Goal: Check status: Check status

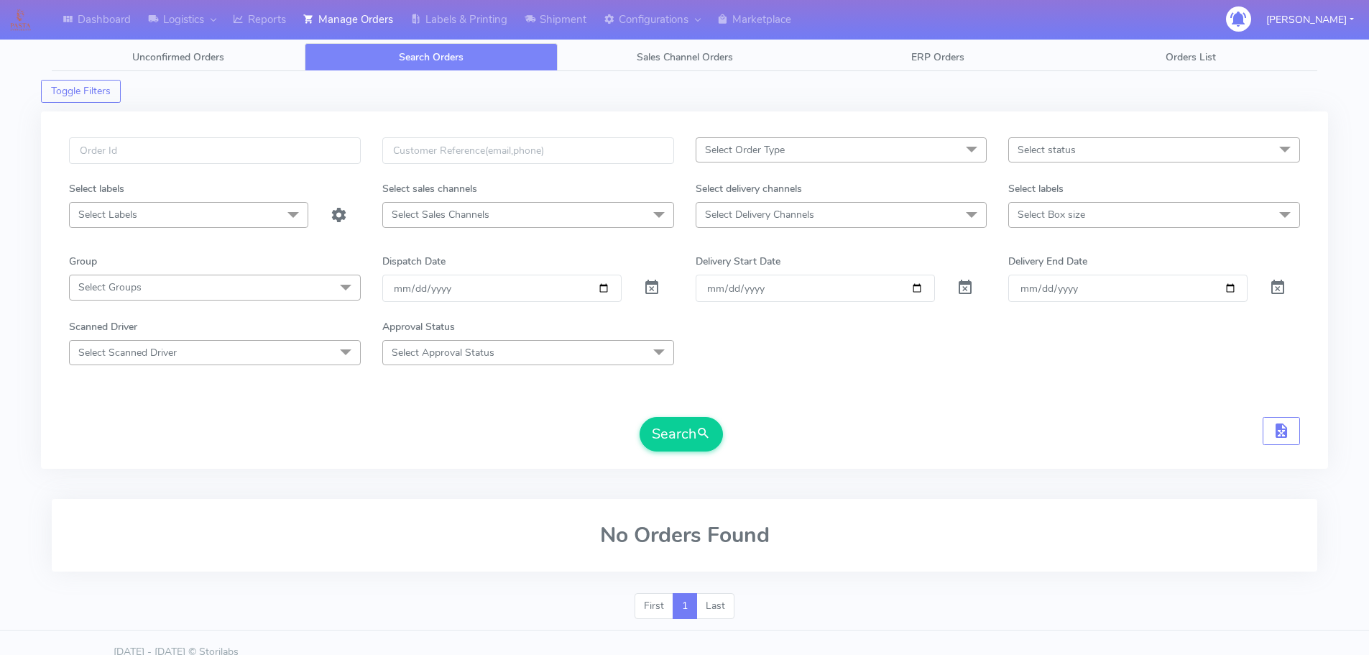
click at [336, 141] on input "text" at bounding box center [215, 150] width 292 height 27
type input "1615861"
click at [640, 417] on button "Search" at bounding box center [681, 434] width 83 height 34
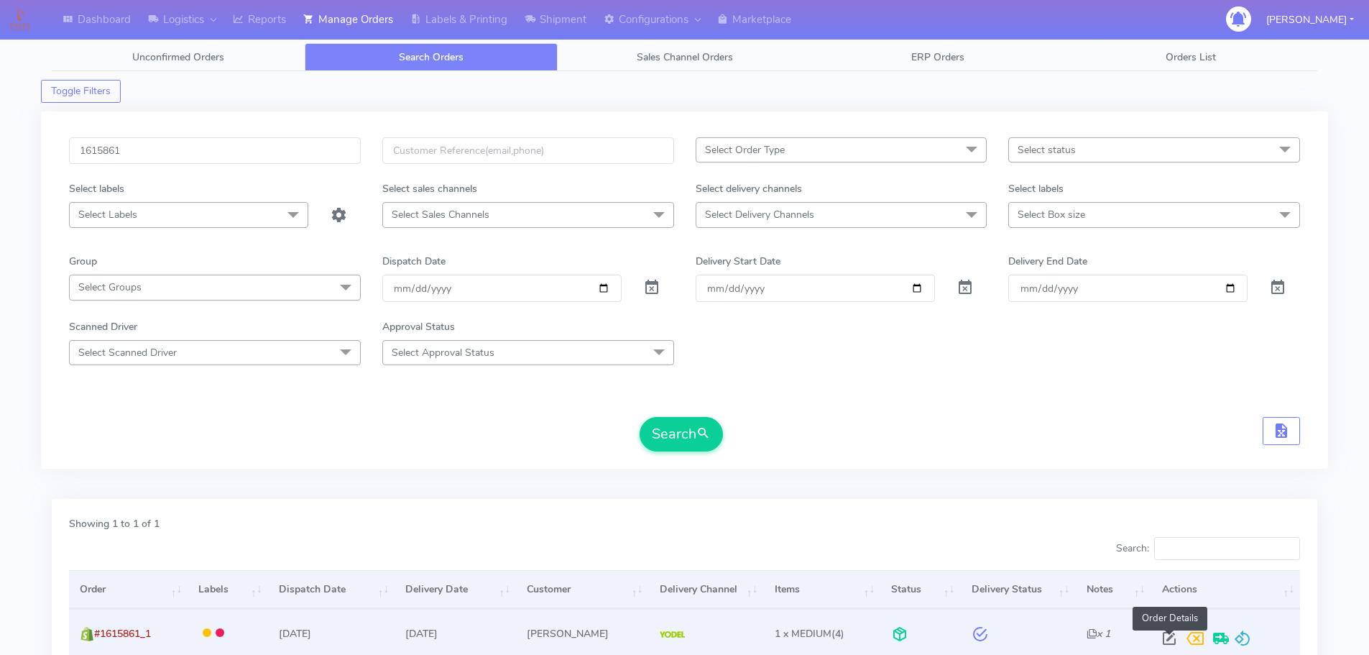
click at [1165, 636] on span at bounding box center [1169, 642] width 26 height 14
select select "5"
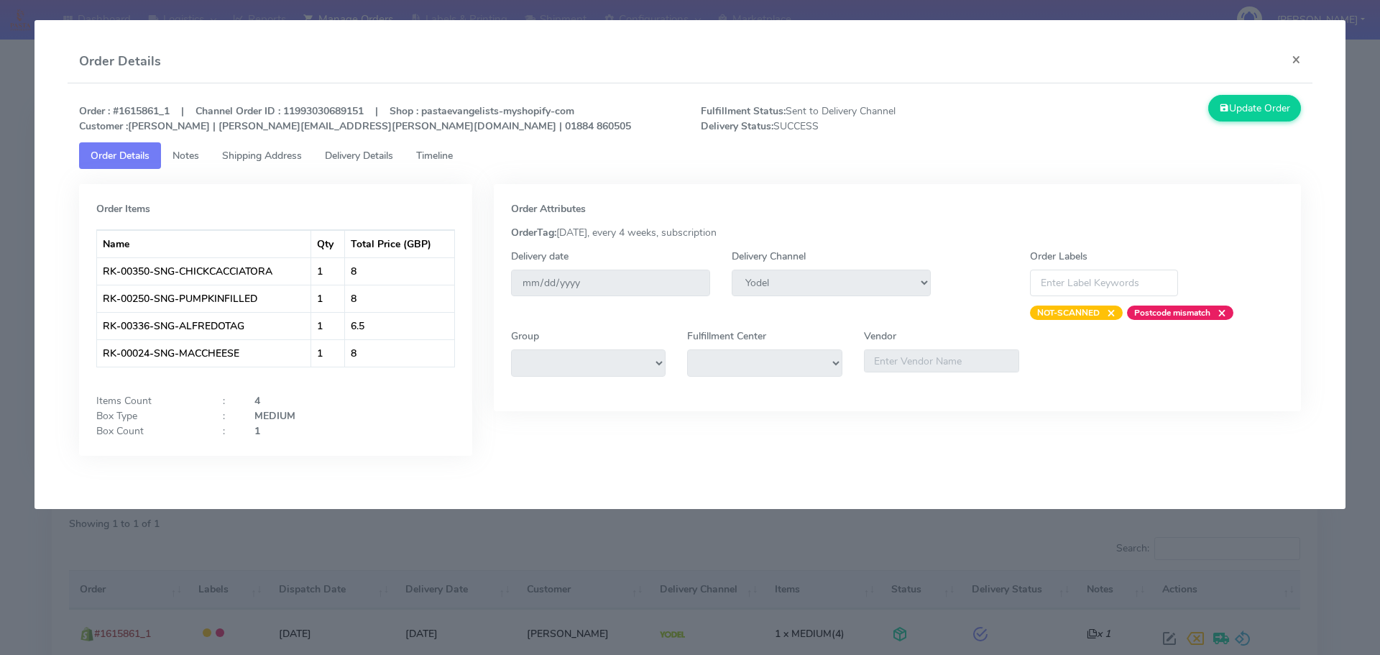
click at [392, 161] on span "Delivery Details" at bounding box center [359, 156] width 68 height 14
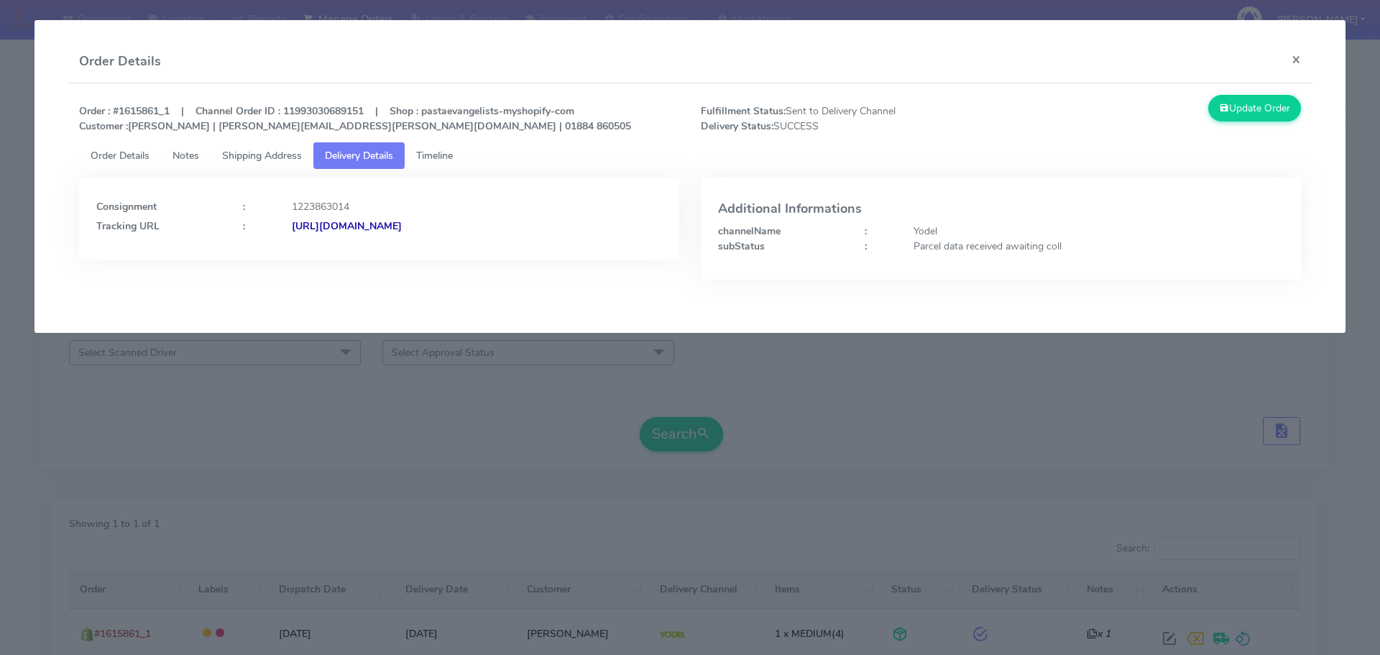
click at [453, 362] on modal-container "Order Details × Order : #1615861_1 | Channel Order ID : 11993030689151 | Shop :…" at bounding box center [690, 327] width 1380 height 655
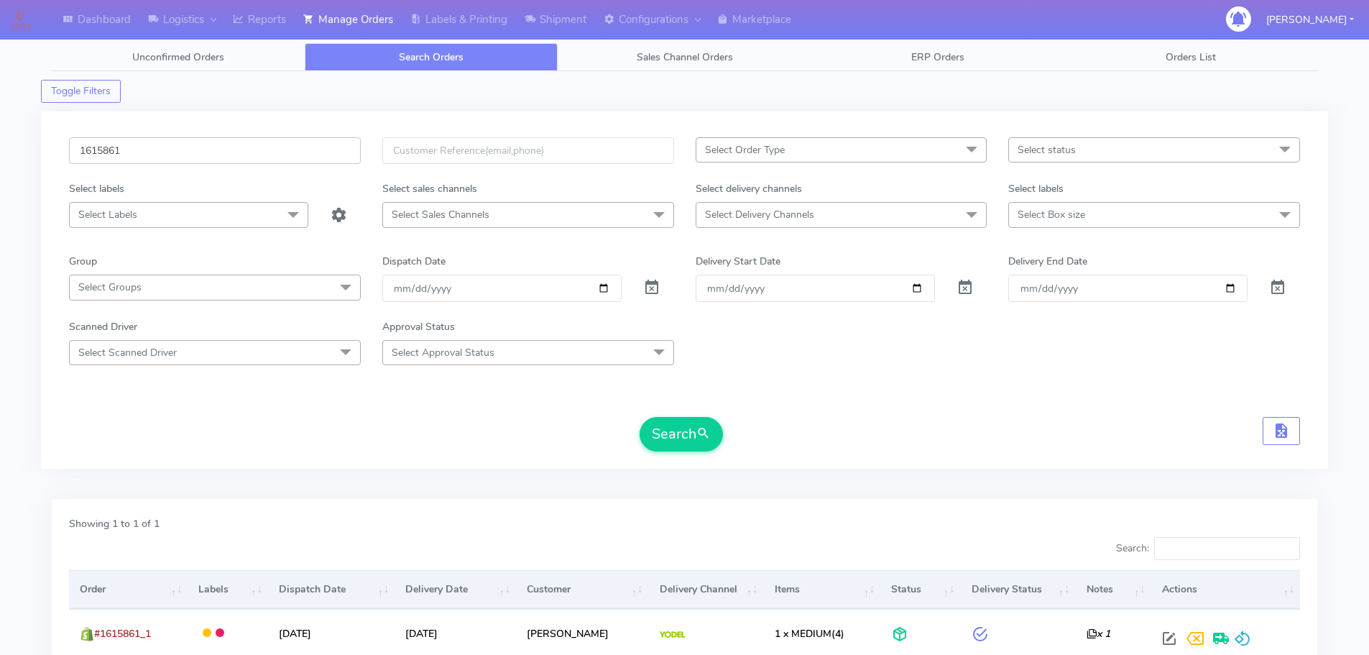
click at [336, 154] on input "1615861" at bounding box center [215, 150] width 292 height 27
paste input "1615935"
paste input "text"
type input "1615935"
click at [640, 417] on button "Search" at bounding box center [681, 434] width 83 height 34
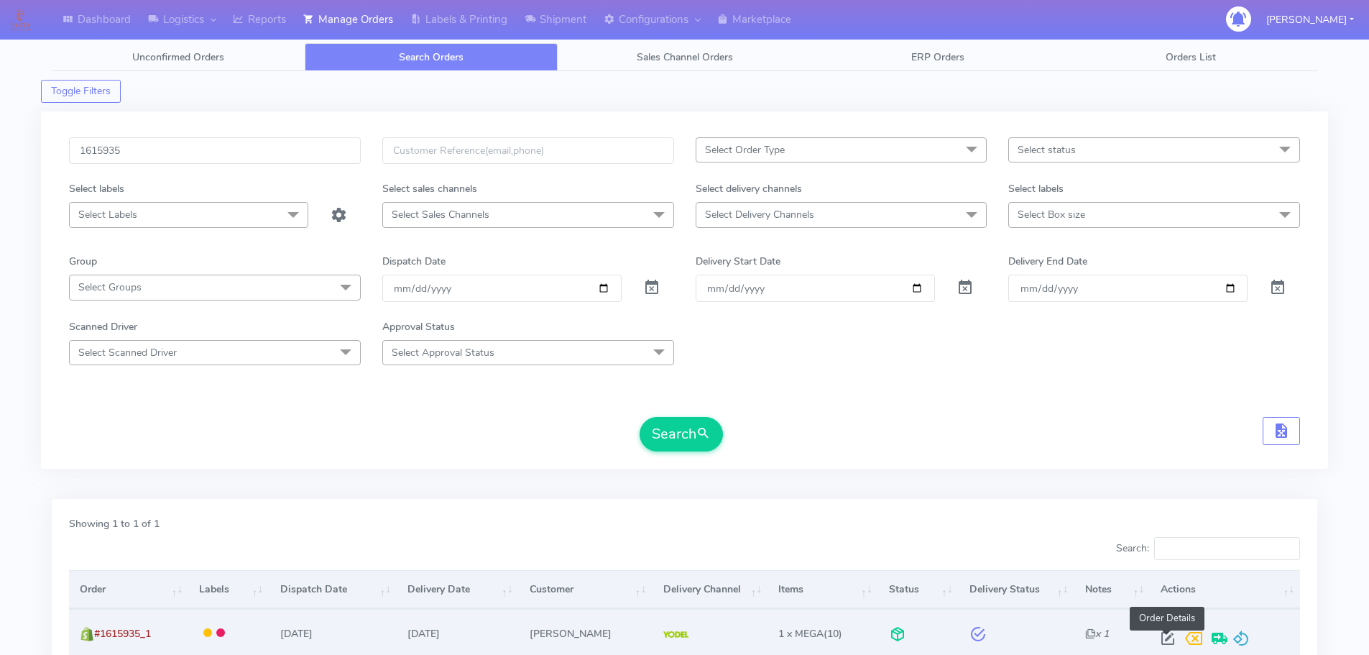
click at [1163, 637] on span at bounding box center [1168, 642] width 26 height 14
select select "5"
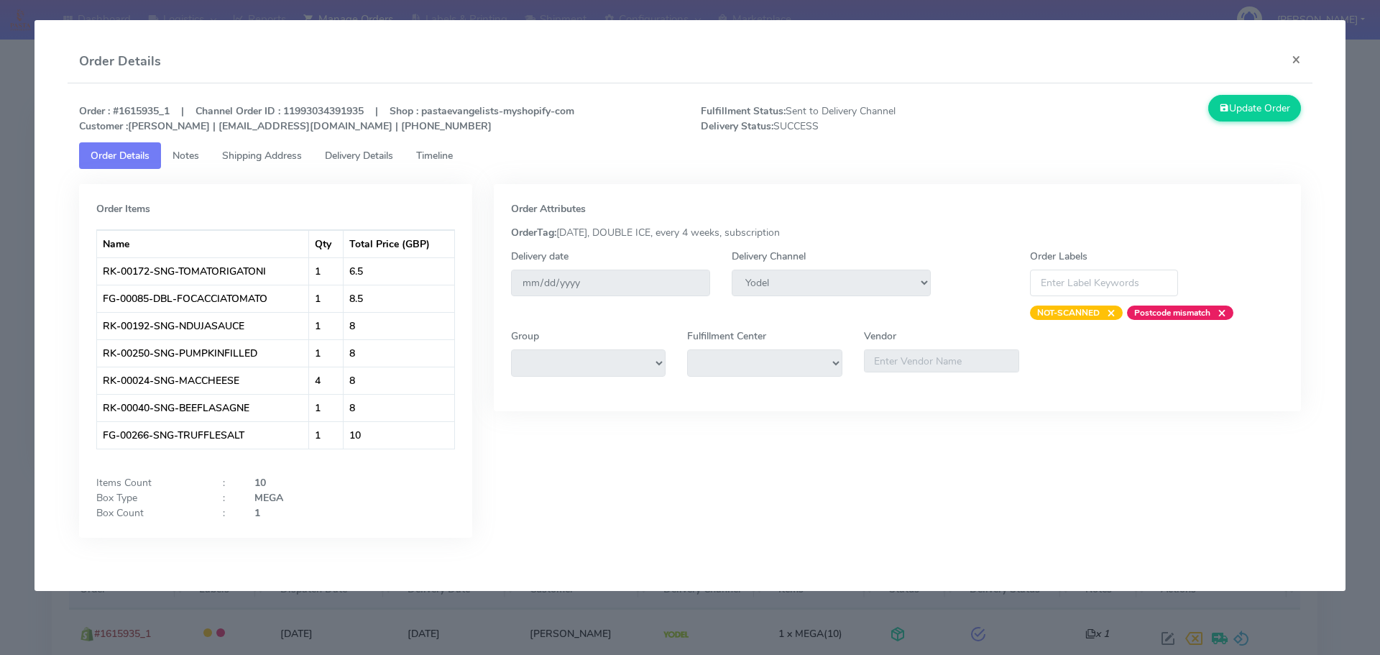
click at [393, 162] on link "Delivery Details" at bounding box center [358, 155] width 91 height 27
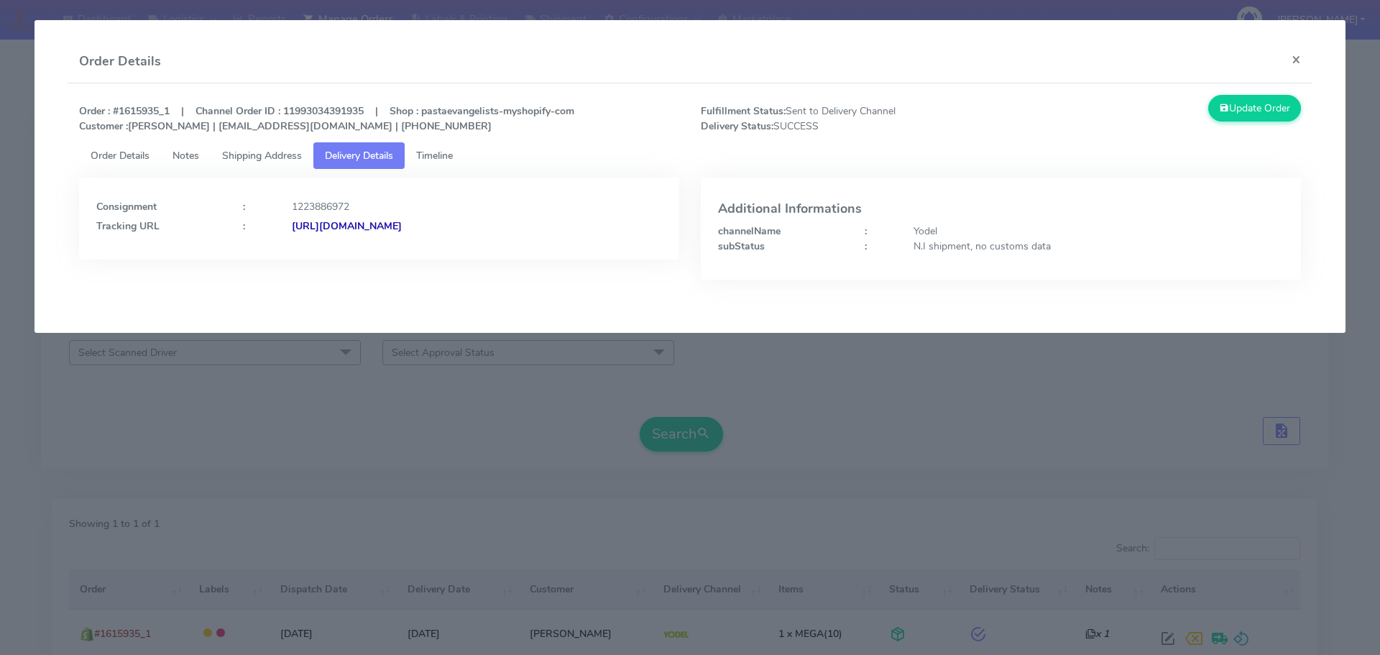
click at [300, 405] on modal-container "Order Details × Order : #1615935_1 | Channel Order ID : 11993034391935 | Shop :…" at bounding box center [690, 327] width 1380 height 655
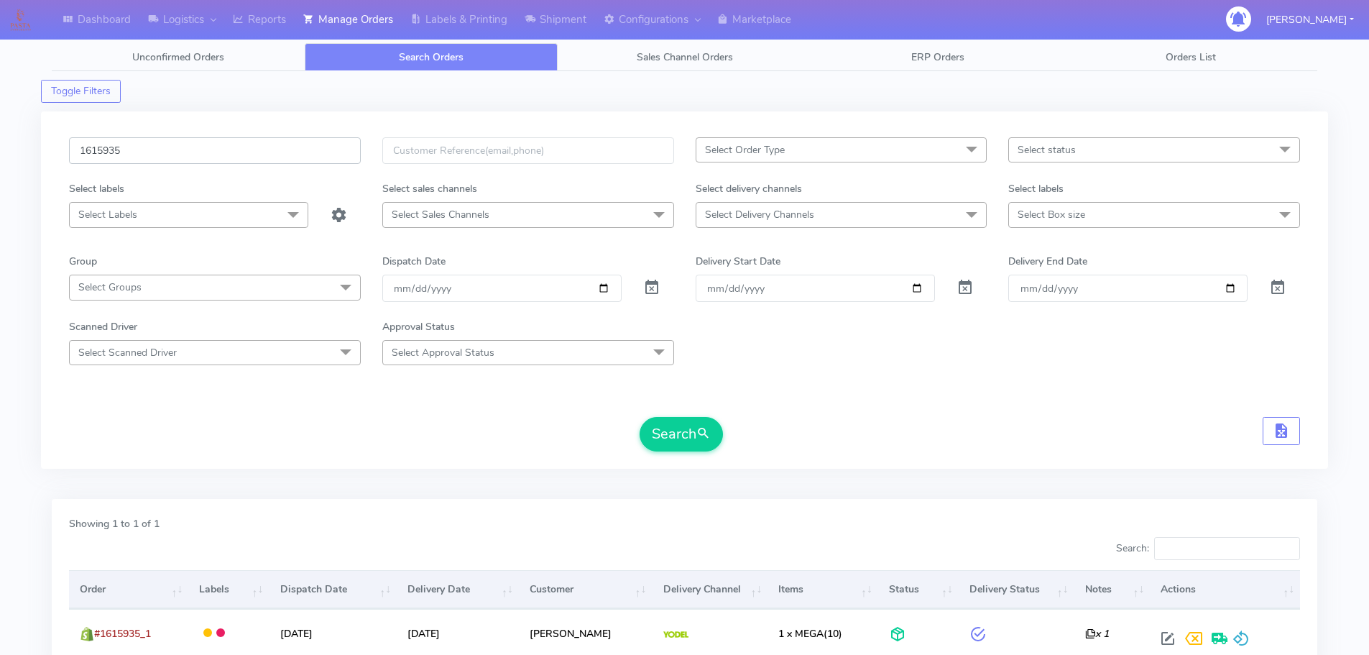
click at [300, 160] on input "1615935" at bounding box center [215, 150] width 292 height 27
paste input "468"
type input "1615468"
click at [640, 417] on button "Search" at bounding box center [681, 434] width 83 height 34
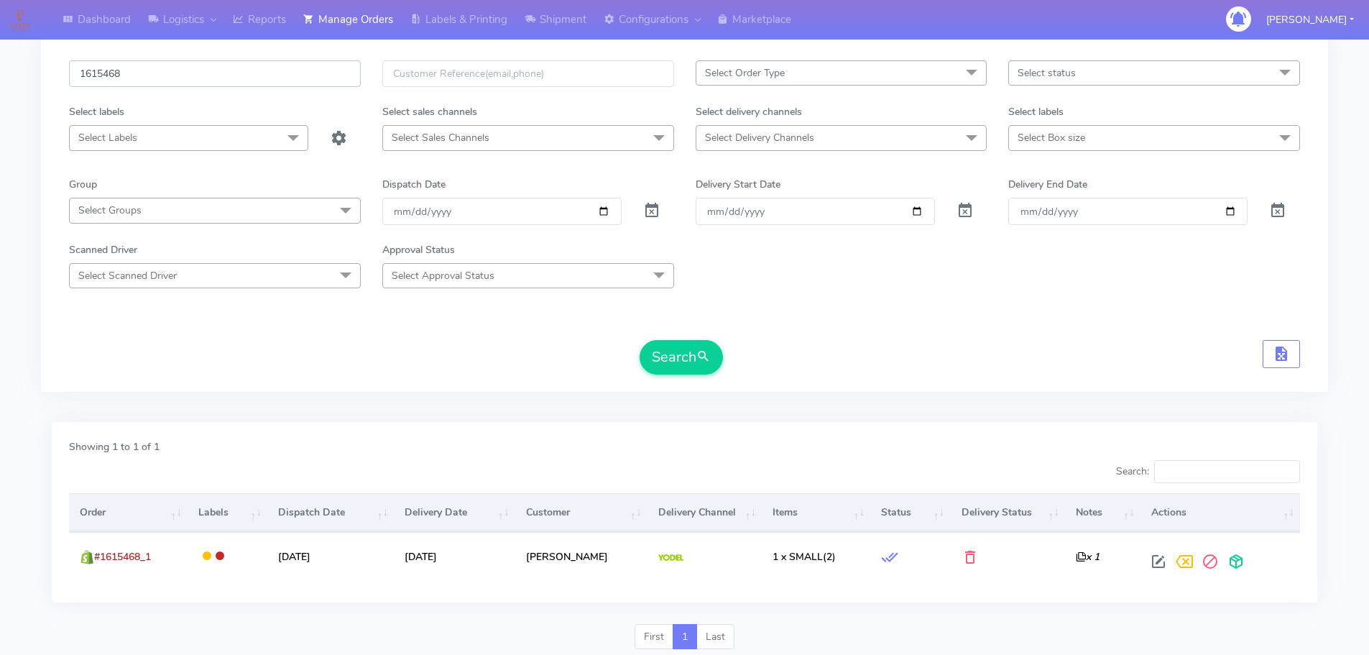
scroll to position [126, 0]
